Goal: Entertainment & Leisure: Browse casually

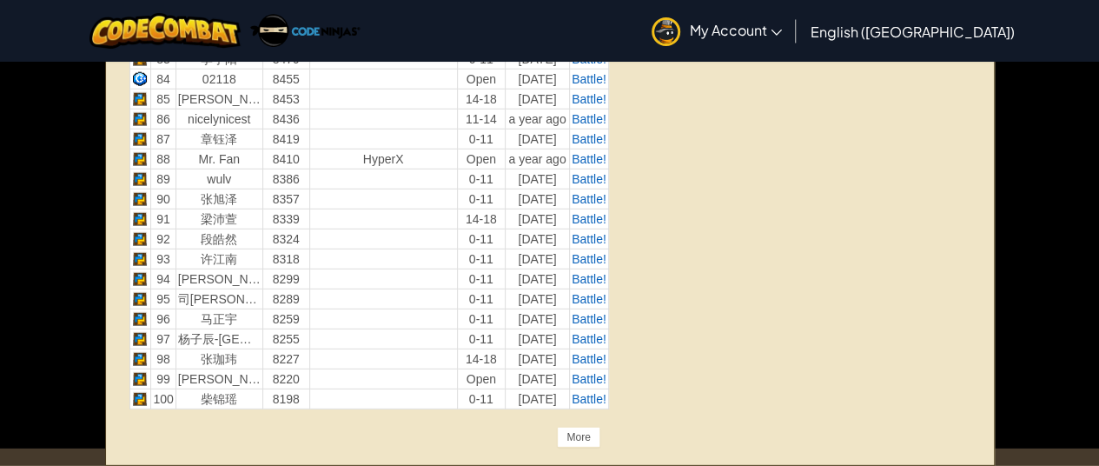
scroll to position [3758, 0]
drag, startPoint x: 408, startPoint y: 324, endPoint x: 810, endPoint y: 269, distance: 405.1
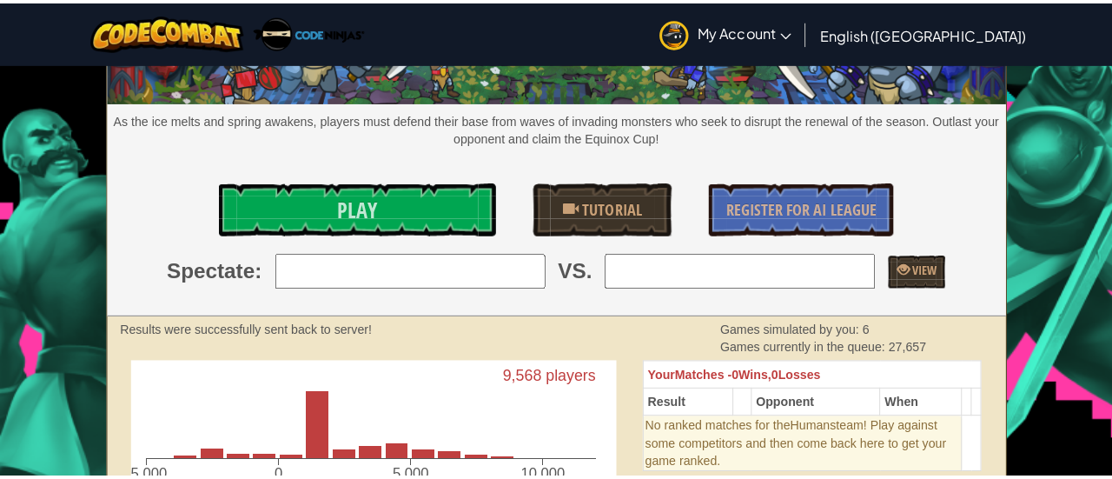
scroll to position [0, 0]
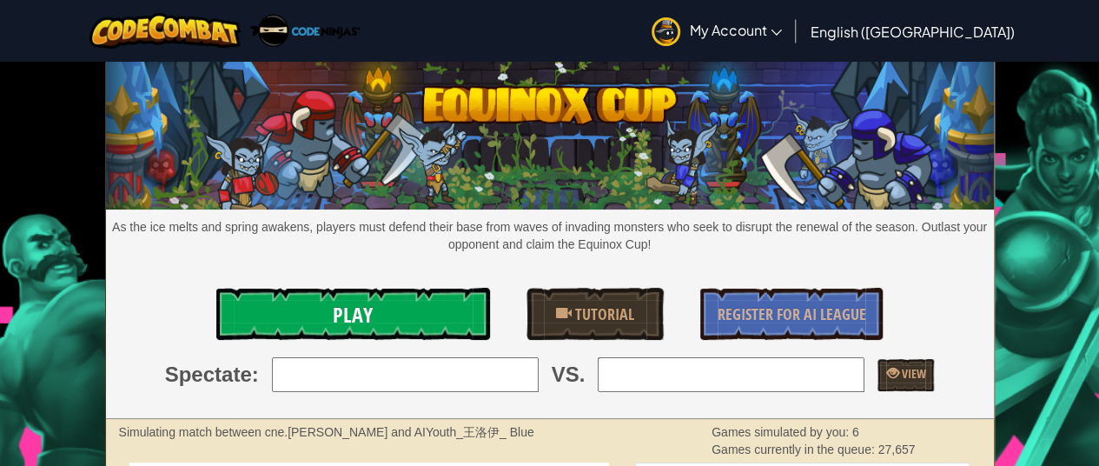
click at [355, 318] on span "Play" at bounding box center [353, 315] width 40 height 28
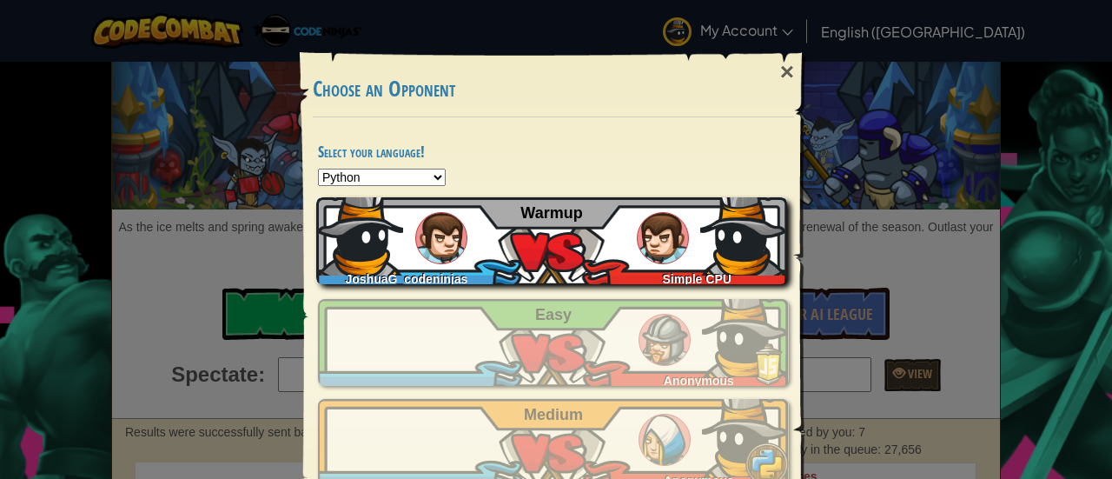
click at [657, 258] on img at bounding box center [663, 238] width 52 height 52
